Goal: Navigation & Orientation: Find specific page/section

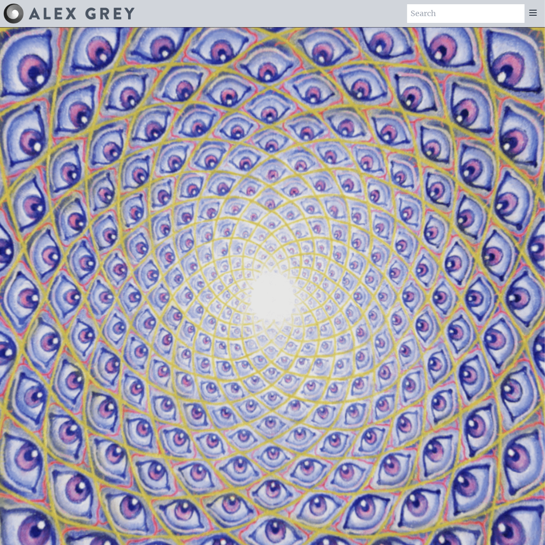
click at [537, 15] on icon at bounding box center [533, 12] width 7 height 5
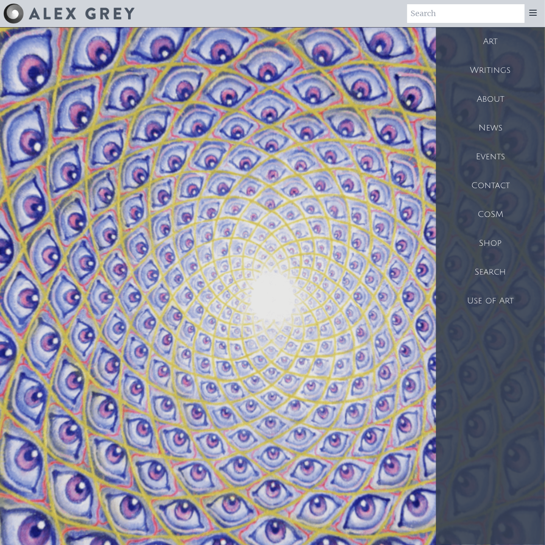
click at [489, 42] on div "Art" at bounding box center [490, 41] width 109 height 29
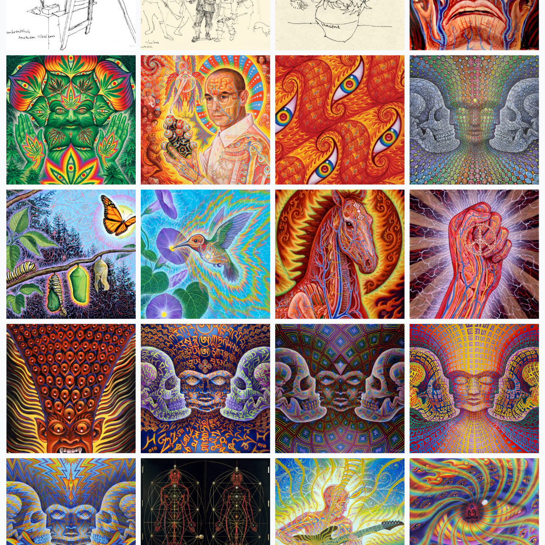
scroll to position [4103, 0]
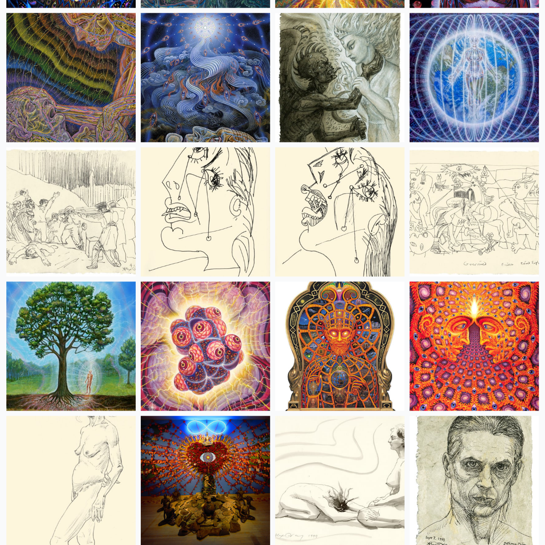
scroll to position [5997, 0]
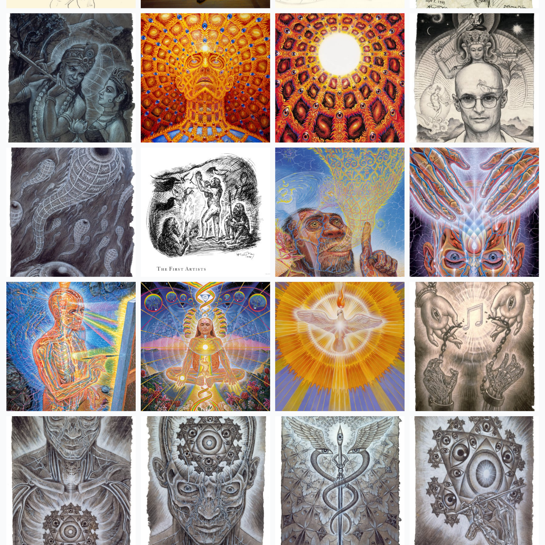
click at [192, 88] on img at bounding box center [205, 77] width 129 height 129
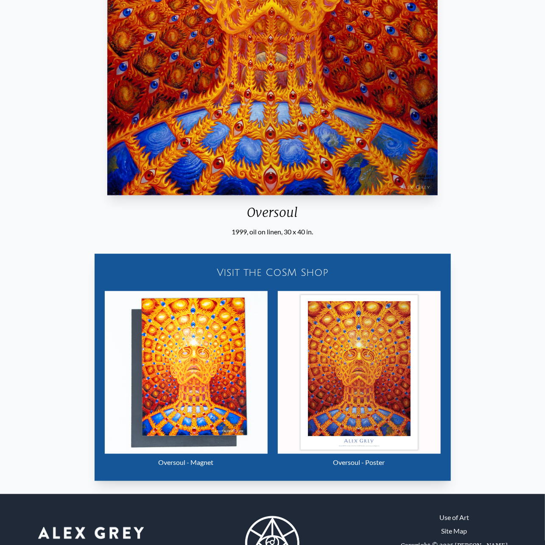
scroll to position [322, 0]
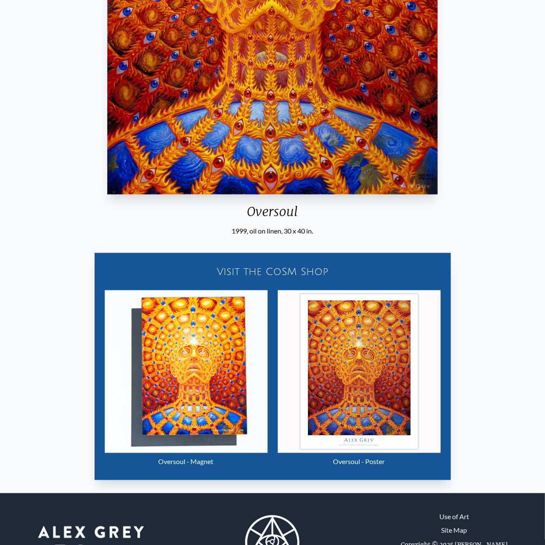
click at [338, 335] on img "23 / 31" at bounding box center [359, 372] width 163 height 163
